Goal: Find specific page/section: Find specific page/section

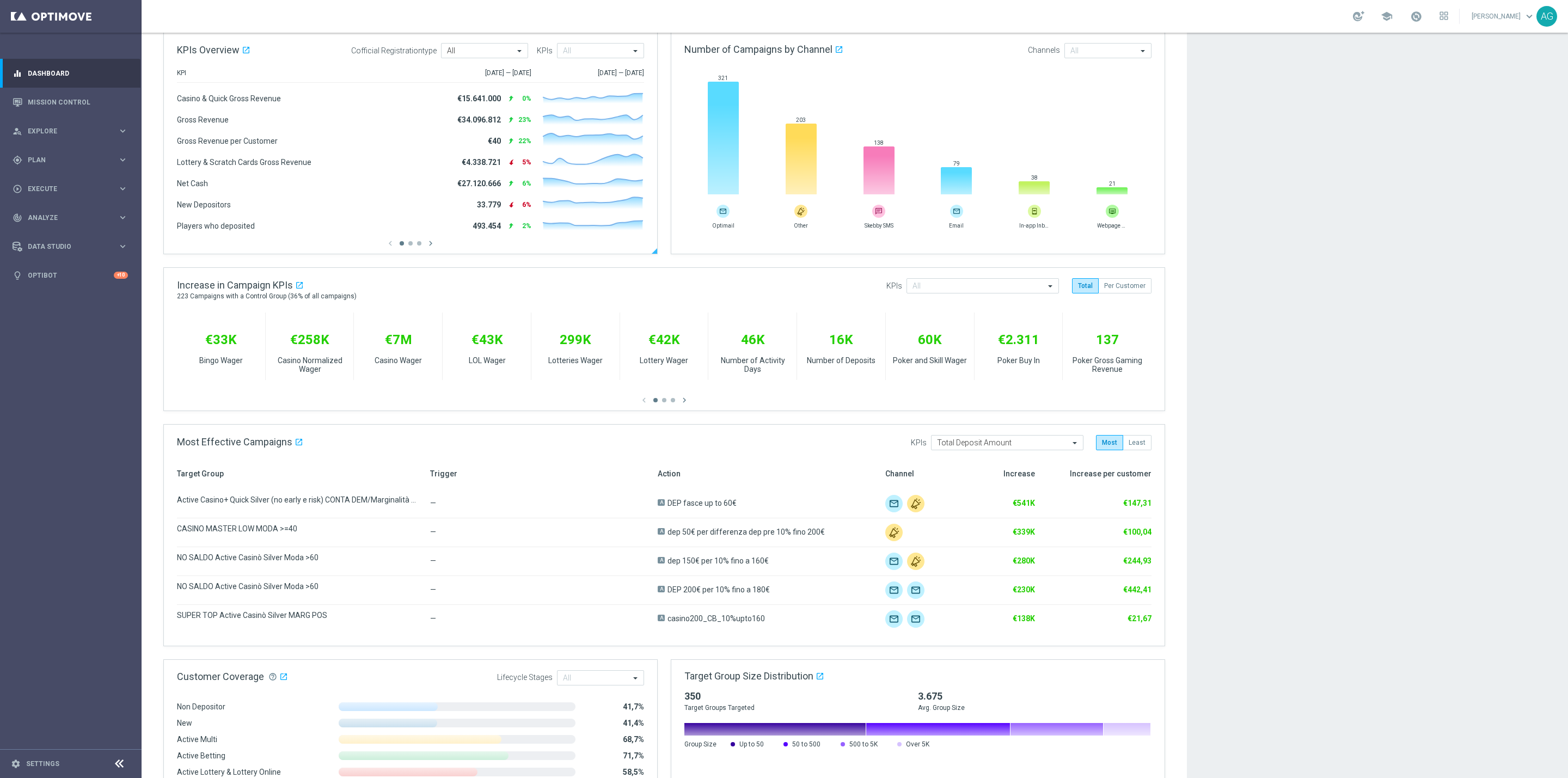
scroll to position [164, 0]
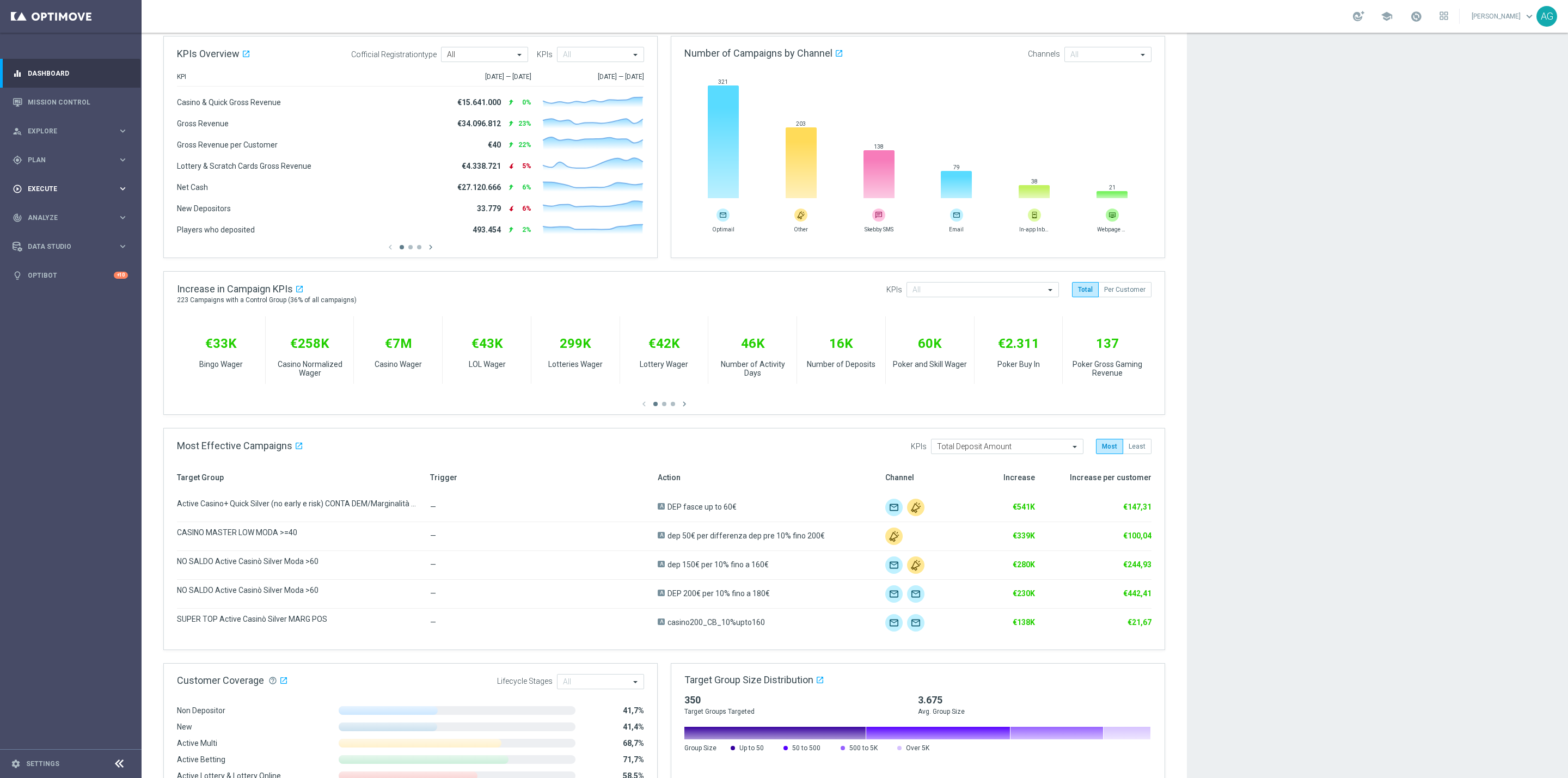
click at [38, 186] on span "Execute" at bounding box center [73, 188] width 90 height 6
click at [46, 157] on span "Plan" at bounding box center [73, 159] width 90 height 6
click at [48, 213] on span "Templates" at bounding box center [67, 215] width 78 height 6
click at [47, 230] on link "Optimail" at bounding box center [73, 231] width 79 height 8
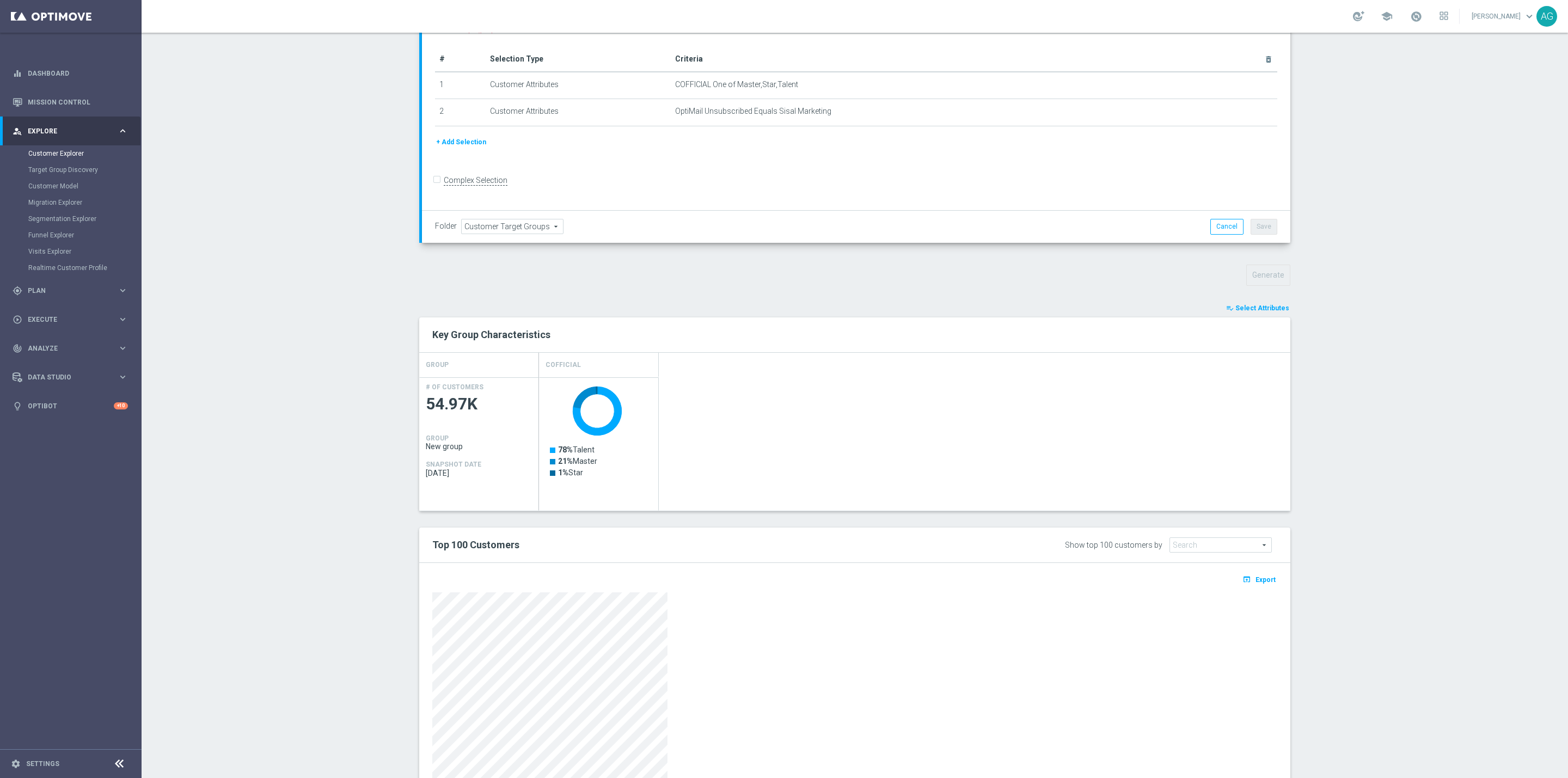
scroll to position [242, 0]
